Goal: Transaction & Acquisition: Purchase product/service

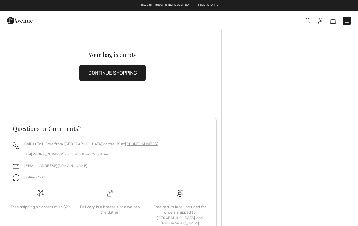
click at [110, 75] on button "CONTINUE SHOPPING" at bounding box center [112, 73] width 66 height 16
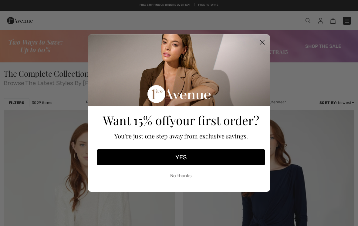
click at [262, 44] on circle "Close dialog" at bounding box center [262, 42] width 10 height 10
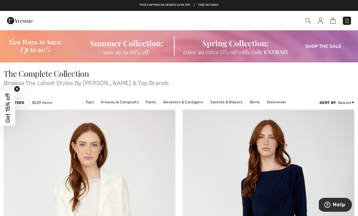
click at [326, 45] on img at bounding box center [179, 46] width 358 height 33
click at [324, 48] on img at bounding box center [179, 46] width 358 height 33
click at [323, 45] on img at bounding box center [179, 46] width 358 height 33
click at [314, 47] on img at bounding box center [179, 46] width 358 height 33
click at [346, 18] on img at bounding box center [347, 21] width 6 height 6
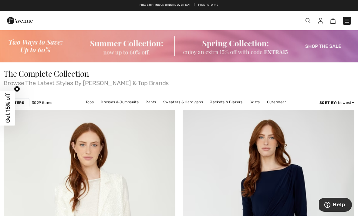
click at [348, 22] on div "Close menu" at bounding box center [179, 108] width 358 height 216
click at [345, 23] on img at bounding box center [347, 21] width 6 height 6
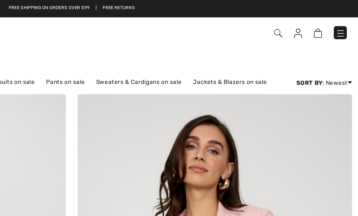
click at [344, 20] on img at bounding box center [347, 21] width 6 height 6
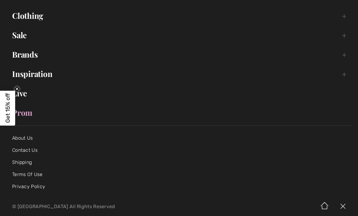
scroll to position [70, 0]
click at [18, 34] on link "Sale Toggle submenu" at bounding box center [178, 34] width 345 height 13
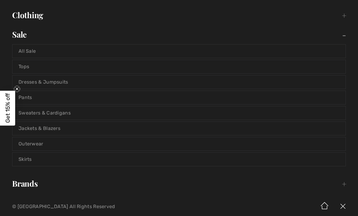
click at [33, 159] on link "Skirts" at bounding box center [178, 159] width 333 height 13
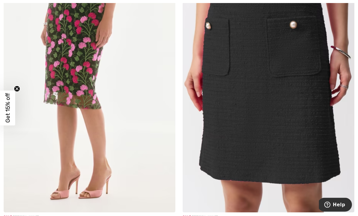
scroll to position [1038, 0]
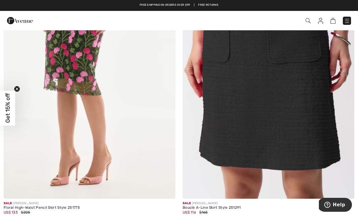
click at [188, 215] on div at bounding box center [186, 220] width 9 height 10
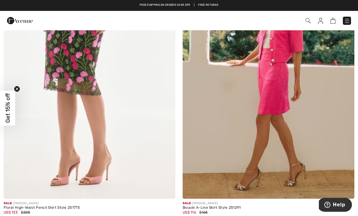
click at [283, 91] on img at bounding box center [267, 70] width 171 height 257
click at [277, 75] on img at bounding box center [267, 70] width 171 height 257
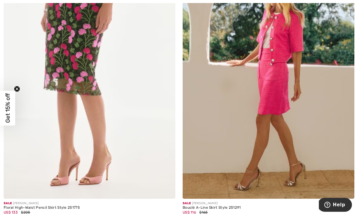
click at [270, 75] on img at bounding box center [267, 70] width 171 height 257
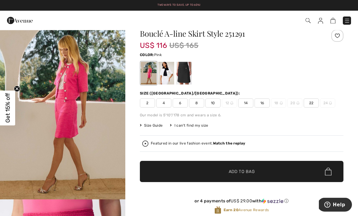
scroll to position [18, 0]
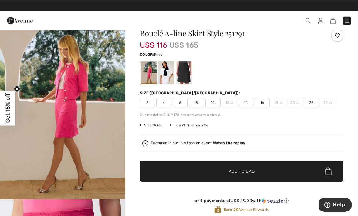
click at [180, 97] on div "Size (CA/US): 2 4 6 8 10 12 14 16 18 20 22 24" at bounding box center [241, 98] width 203 height 17
click at [180, 104] on span "6" at bounding box center [179, 102] width 15 height 9
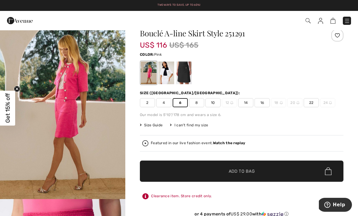
click at [189, 165] on span "✔ Added to Bag Add to Bag" at bounding box center [241, 171] width 203 height 21
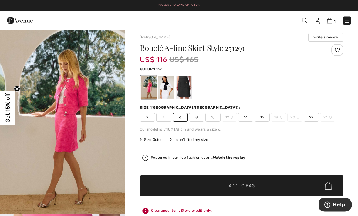
scroll to position [4, 0]
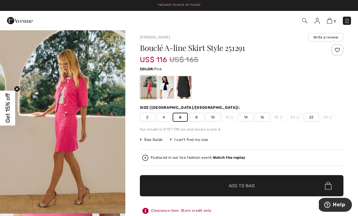
click at [166, 87] on div at bounding box center [166, 87] width 16 height 23
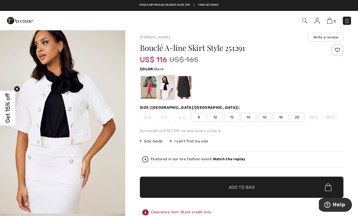
click at [182, 81] on div at bounding box center [184, 87] width 16 height 23
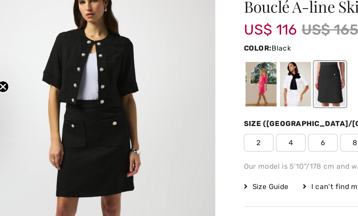
scroll to position [0, 0]
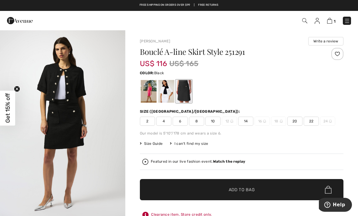
click at [15, 214] on img "1 / 4" at bounding box center [62, 124] width 125 height 188
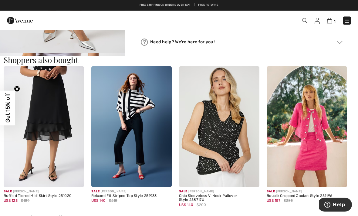
scroll to position [361, 0]
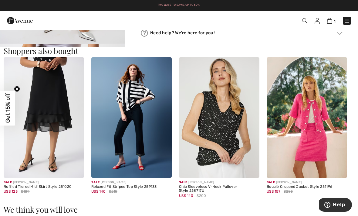
click at [317, 114] on img at bounding box center [306, 117] width 80 height 121
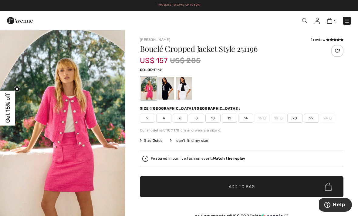
click at [178, 120] on span "6" at bounding box center [179, 118] width 15 height 9
click at [215, 184] on span "✔ Added to Bag" at bounding box center [232, 187] width 37 height 6
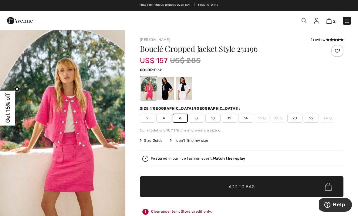
click at [330, 22] on img at bounding box center [328, 21] width 5 height 6
click at [327, 21] on img at bounding box center [328, 21] width 5 height 6
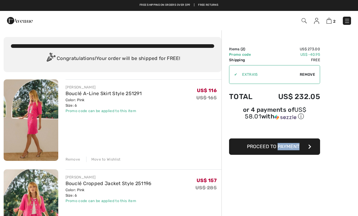
click at [306, 147] on button "Proceed to Payment" at bounding box center [274, 146] width 91 height 16
click at [307, 146] on button "Proceed to Payment" at bounding box center [274, 146] width 91 height 16
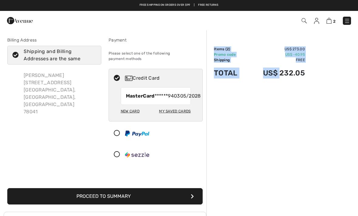
click at [290, 140] on div "Order Summary Details Items ( 2 ) US$ 273.00 Promo code US$ -40.95 Shipping Fre…" at bounding box center [281, 190] width 151 height 321
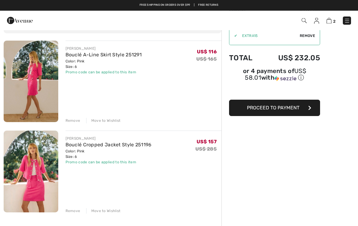
scroll to position [39, 0]
